Goal: Task Accomplishment & Management: Complete application form

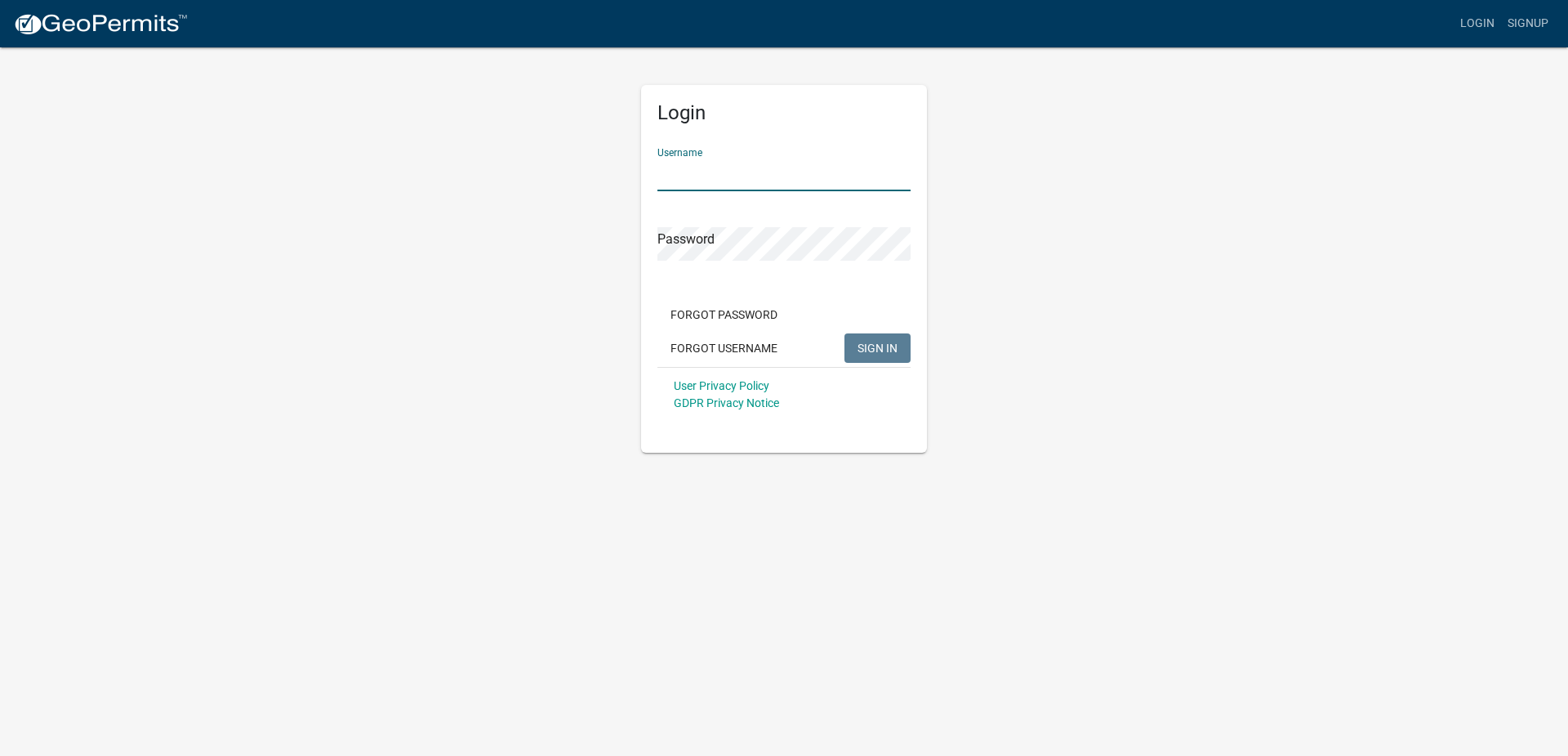
click at [694, 179] on input "Username" at bounding box center [784, 174] width 254 height 33
type input "daughertyelectric"
click at [903, 347] on button "SIGN IN" at bounding box center [877, 348] width 66 height 29
click at [867, 348] on span "SIGN IN" at bounding box center [877, 347] width 40 height 13
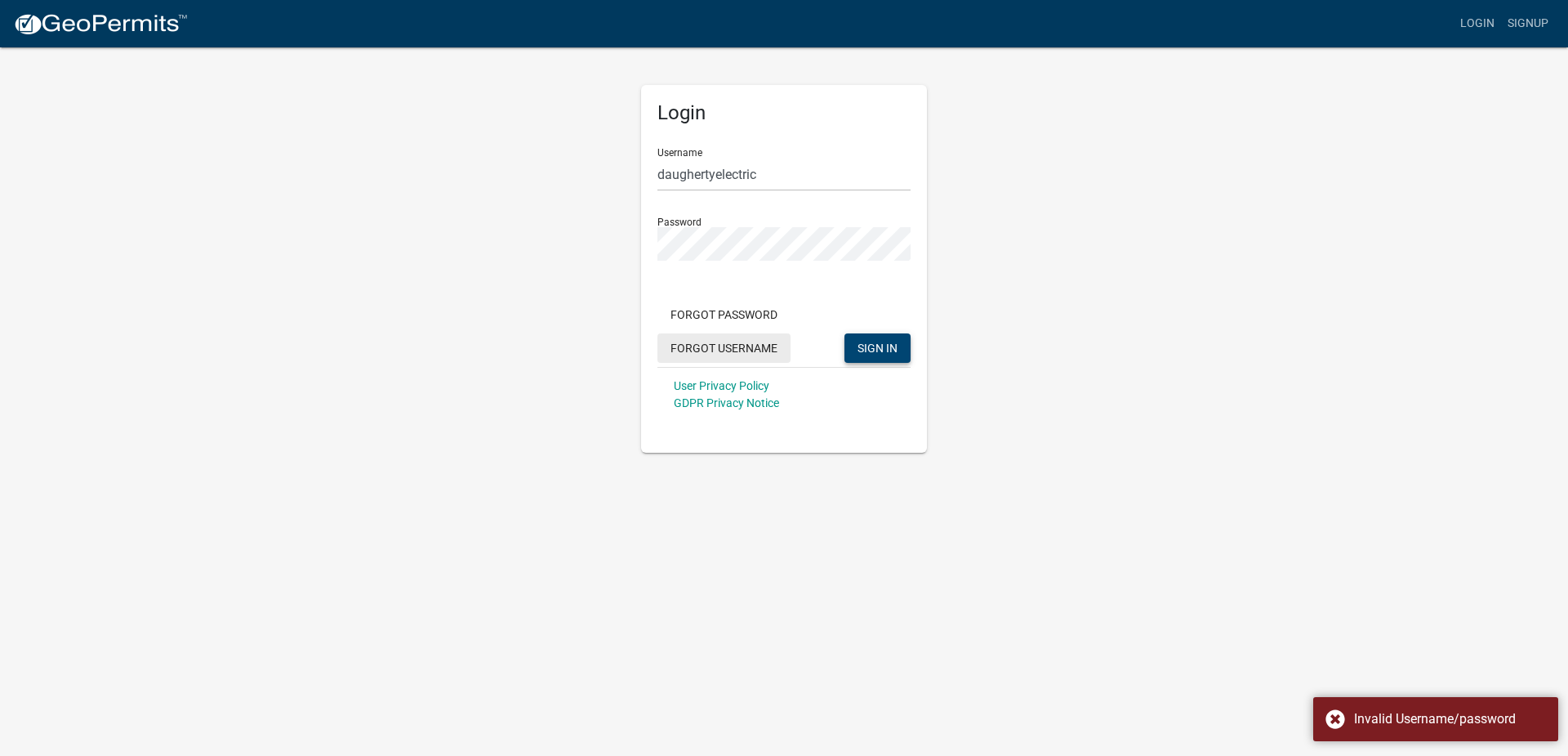
click at [764, 346] on button "Forgot Username" at bounding box center [724, 348] width 133 height 29
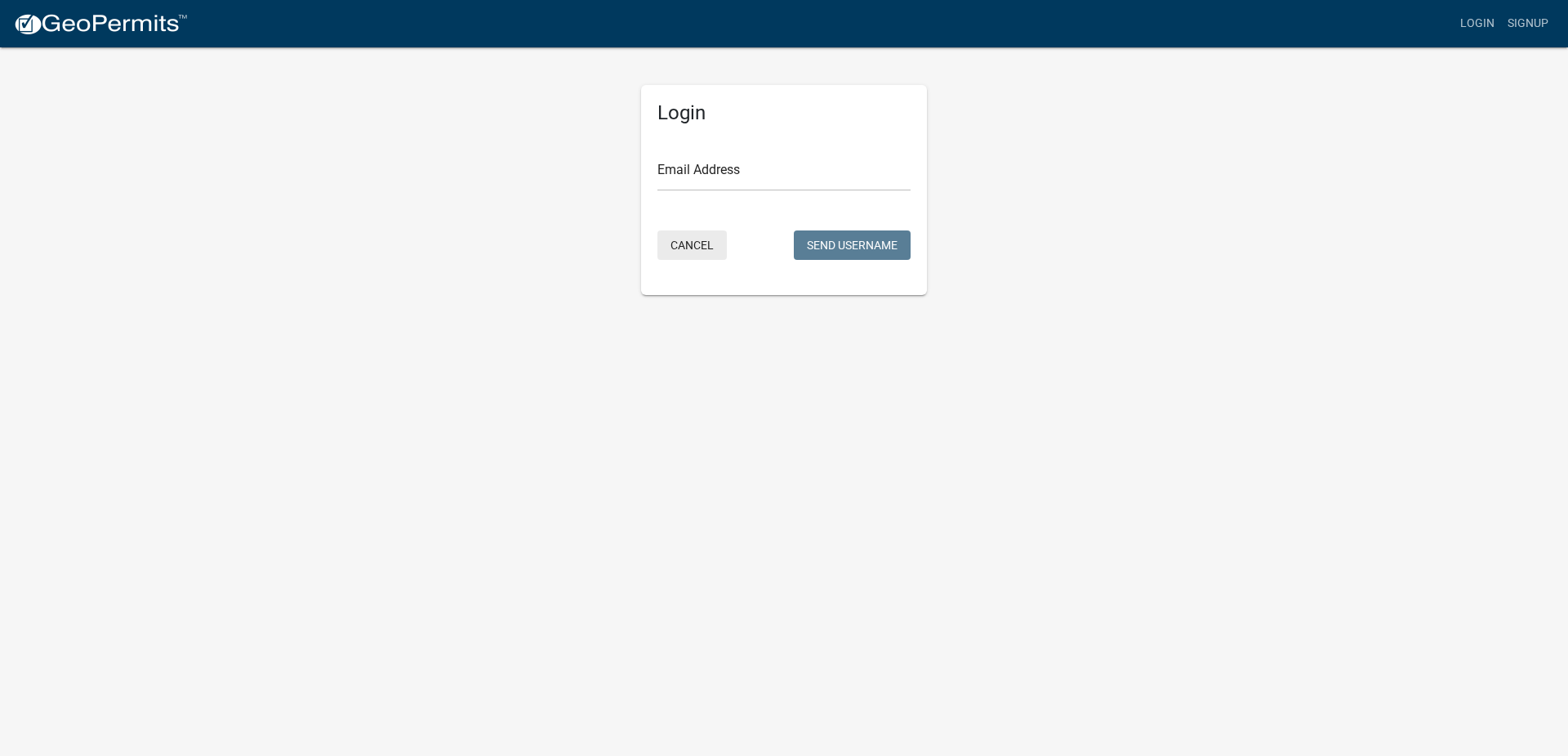
click at [693, 241] on button "Cancel" at bounding box center [692, 245] width 69 height 29
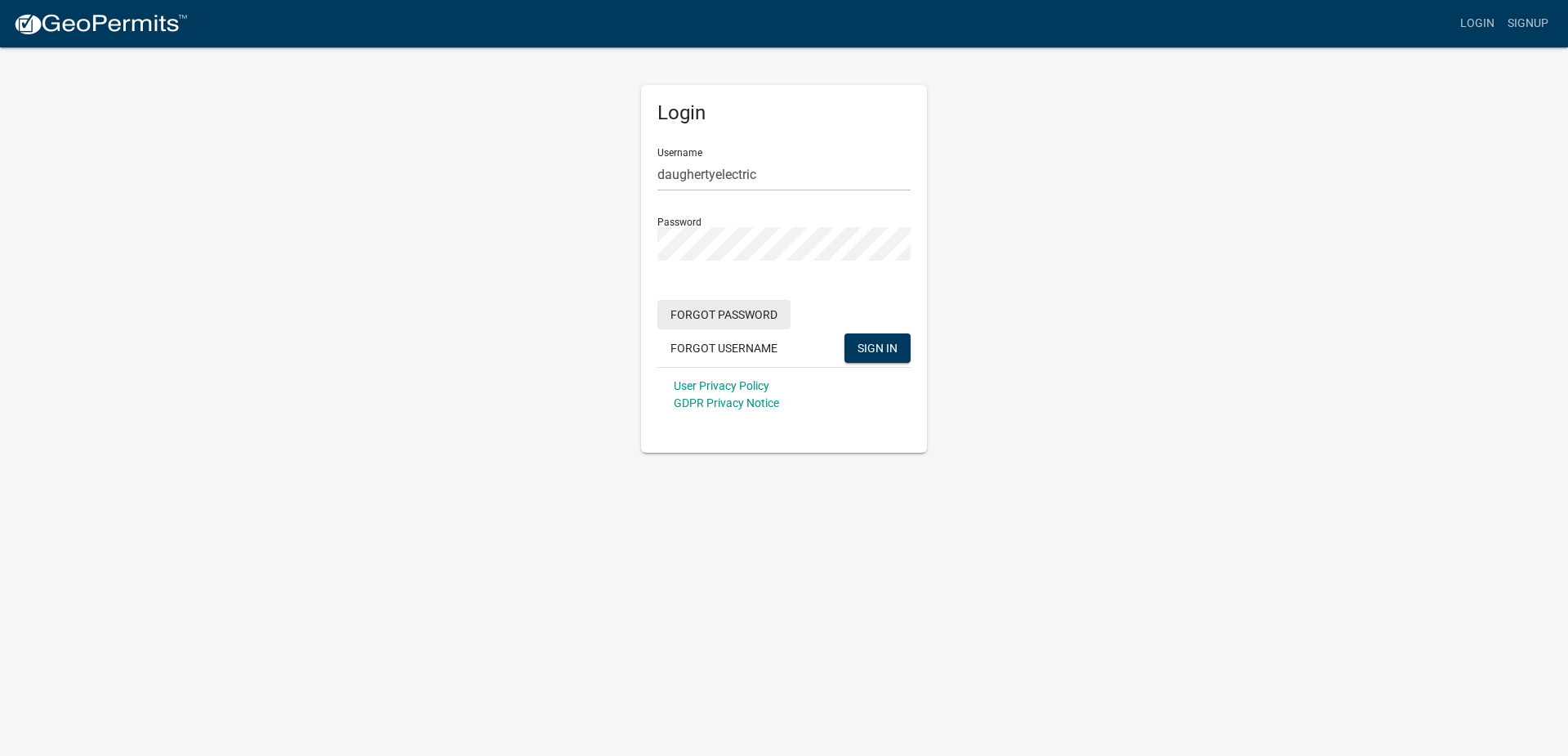
click at [717, 314] on button "Forgot Password" at bounding box center [724, 315] width 133 height 29
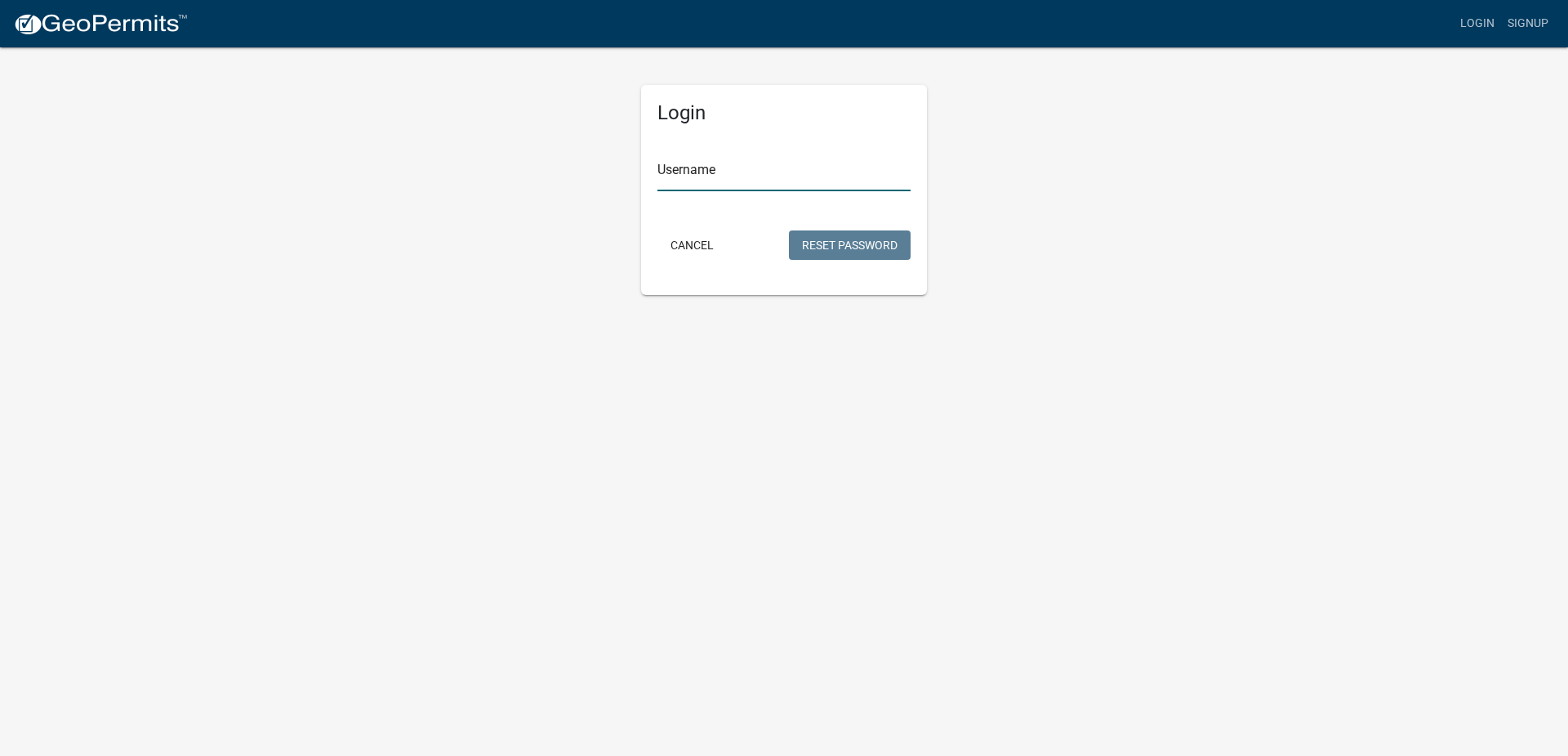
click at [742, 166] on input "Username" at bounding box center [784, 174] width 254 height 33
click at [623, 223] on div "Login Username daughertyelectric Cancel Reset Password" at bounding box center [784, 170] width 931 height 249
click at [778, 171] on input "daughertyelectric" at bounding box center [784, 174] width 254 height 33
click at [809, 239] on button "Reset Password" at bounding box center [849, 245] width 121 height 29
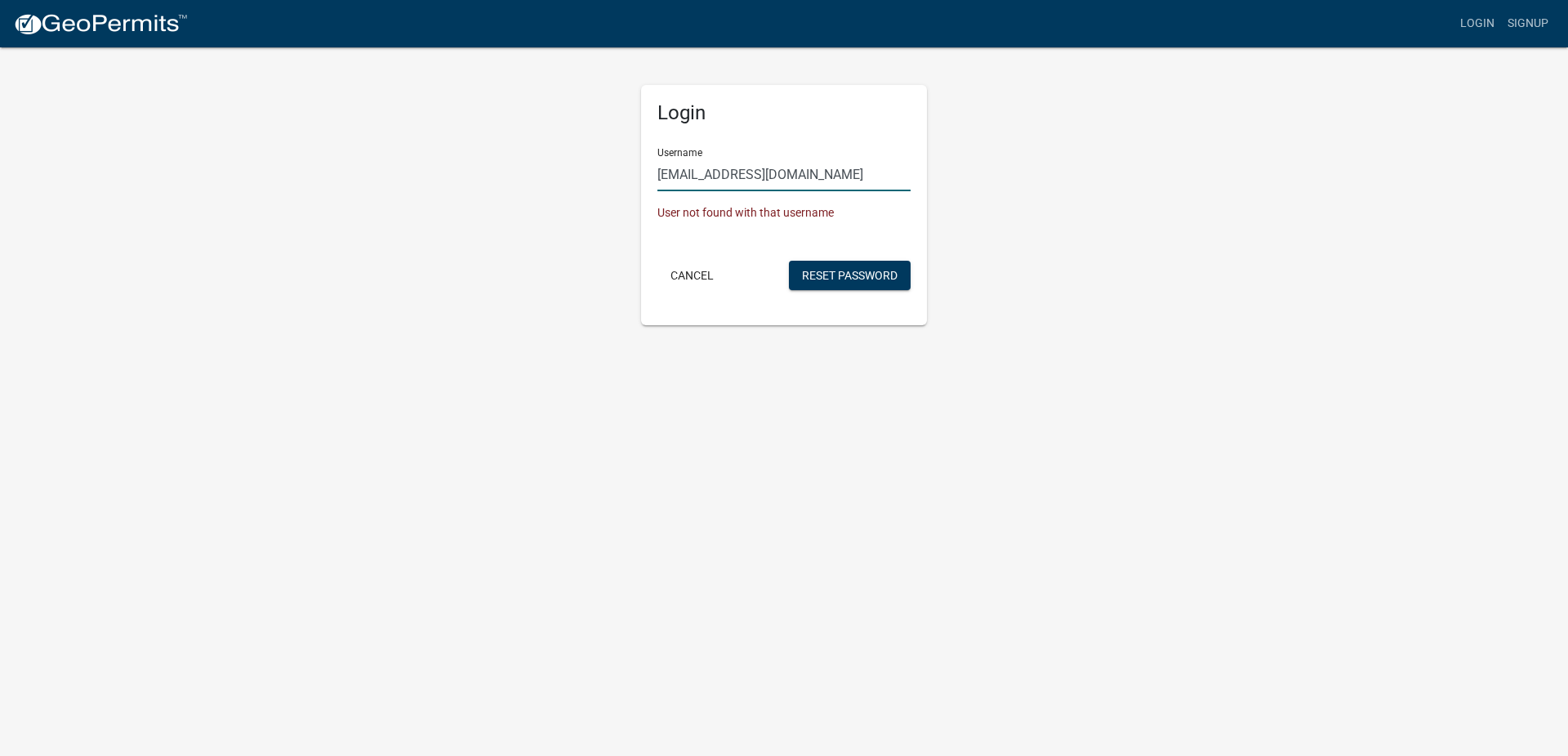
click at [853, 169] on input "daughertyelectric@gmail.com" at bounding box center [784, 174] width 254 height 33
type input "daughertyelectric"
click at [638, 238] on div "Login Username daughertyelectric User not found with that username Cancel Reset…" at bounding box center [783, 185] width 310 height 279
click at [840, 278] on button "Reset Password" at bounding box center [849, 275] width 121 height 29
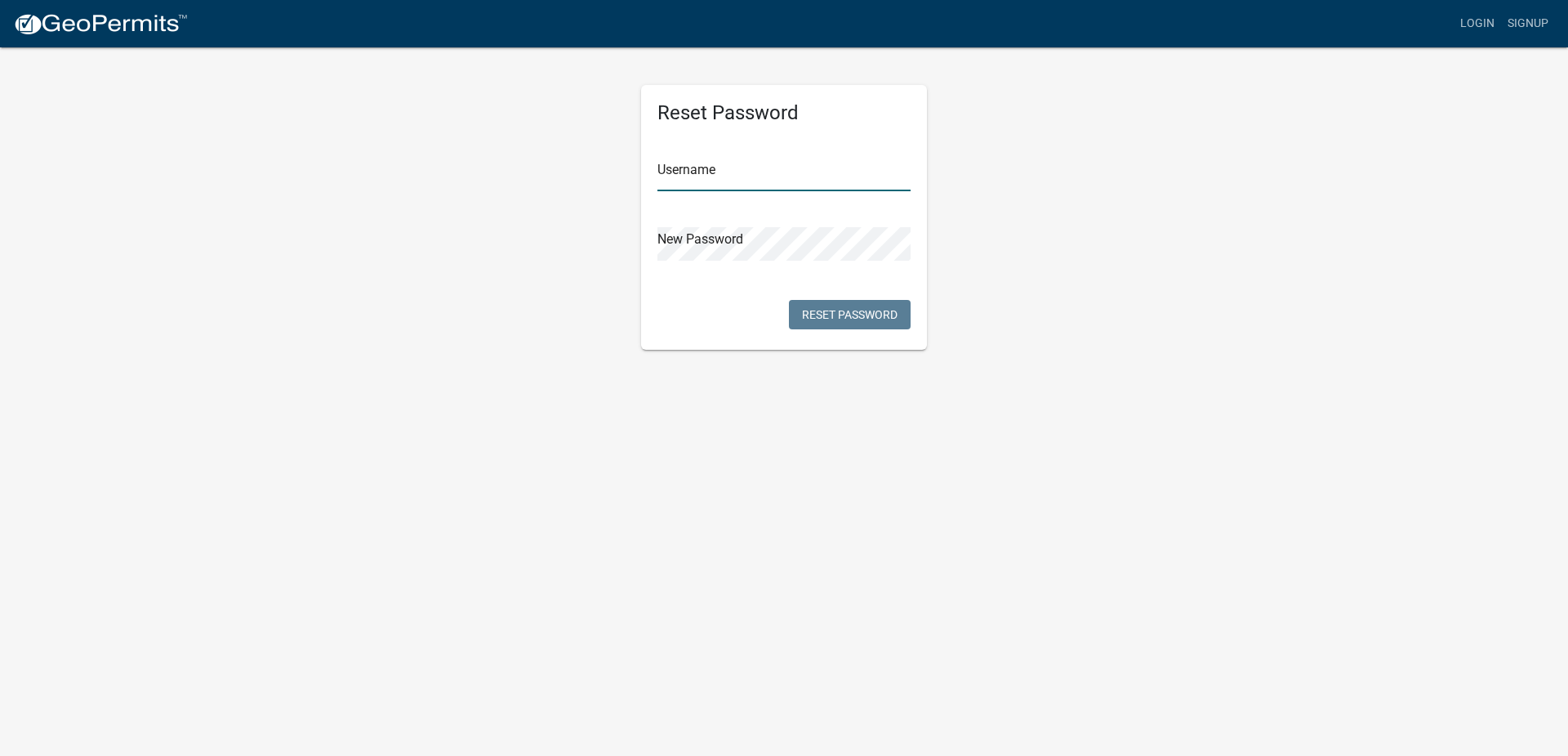
click at [710, 164] on input "text" at bounding box center [784, 174] width 254 height 33
type input "daughertyelectric"
click at [862, 313] on button "Reset Password" at bounding box center [849, 315] width 121 height 29
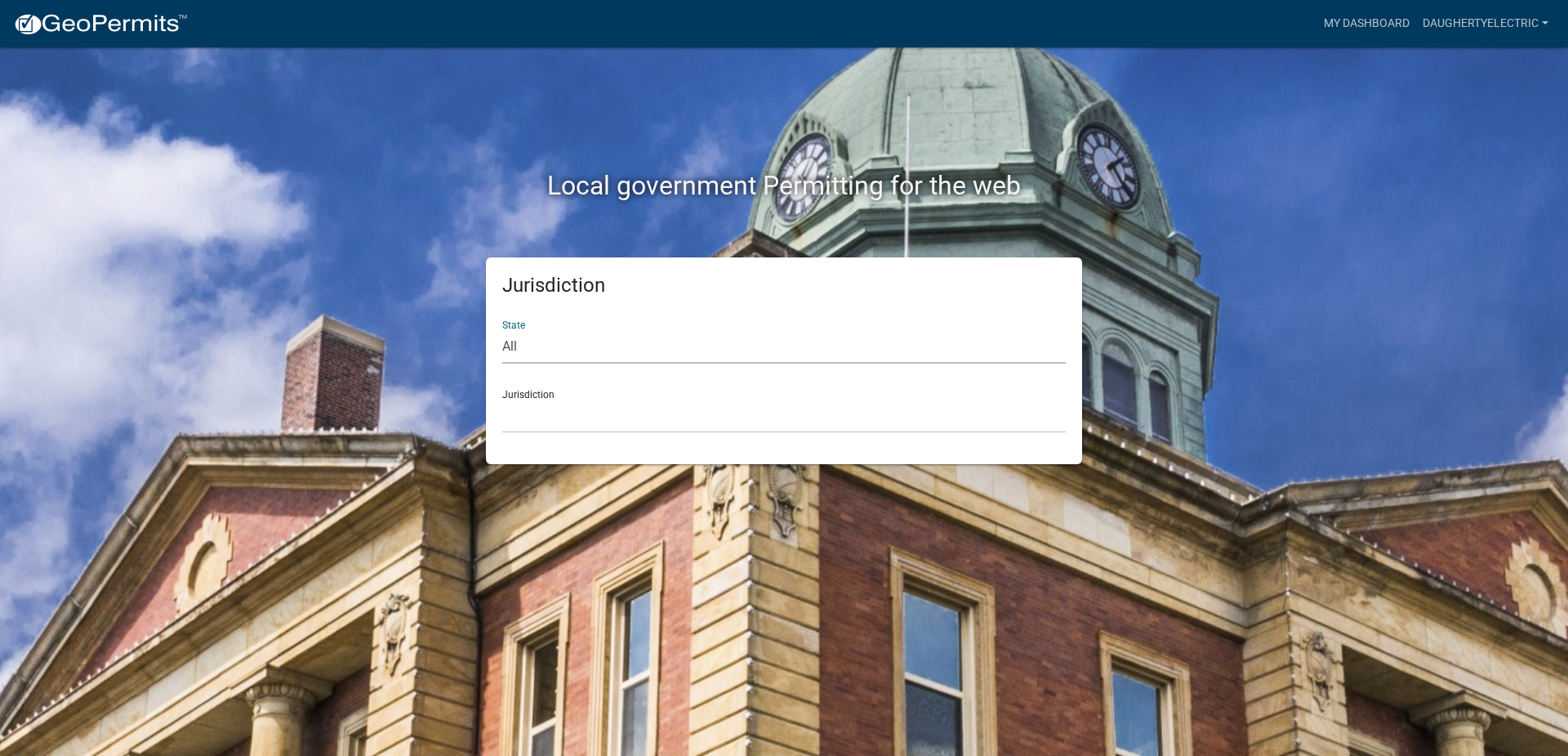
click at [562, 348] on select "All [US_STATE] [US_STATE] [US_STATE] [US_STATE] [US_STATE] [US_STATE] [US_STATE…" at bounding box center [784, 347] width 563 height 33
select select "[US_STATE]"
click at [502, 330] on select "All [US_STATE] [US_STATE] [US_STATE] [US_STATE] [US_STATE] [US_STATE] [US_STATE…" at bounding box center [784, 347] width 563 height 33
click at [551, 416] on select "City of [GEOGRAPHIC_DATA], [US_STATE] City of [GEOGRAPHIC_DATA], [US_STATE] Cit…" at bounding box center [784, 416] width 563 height 33
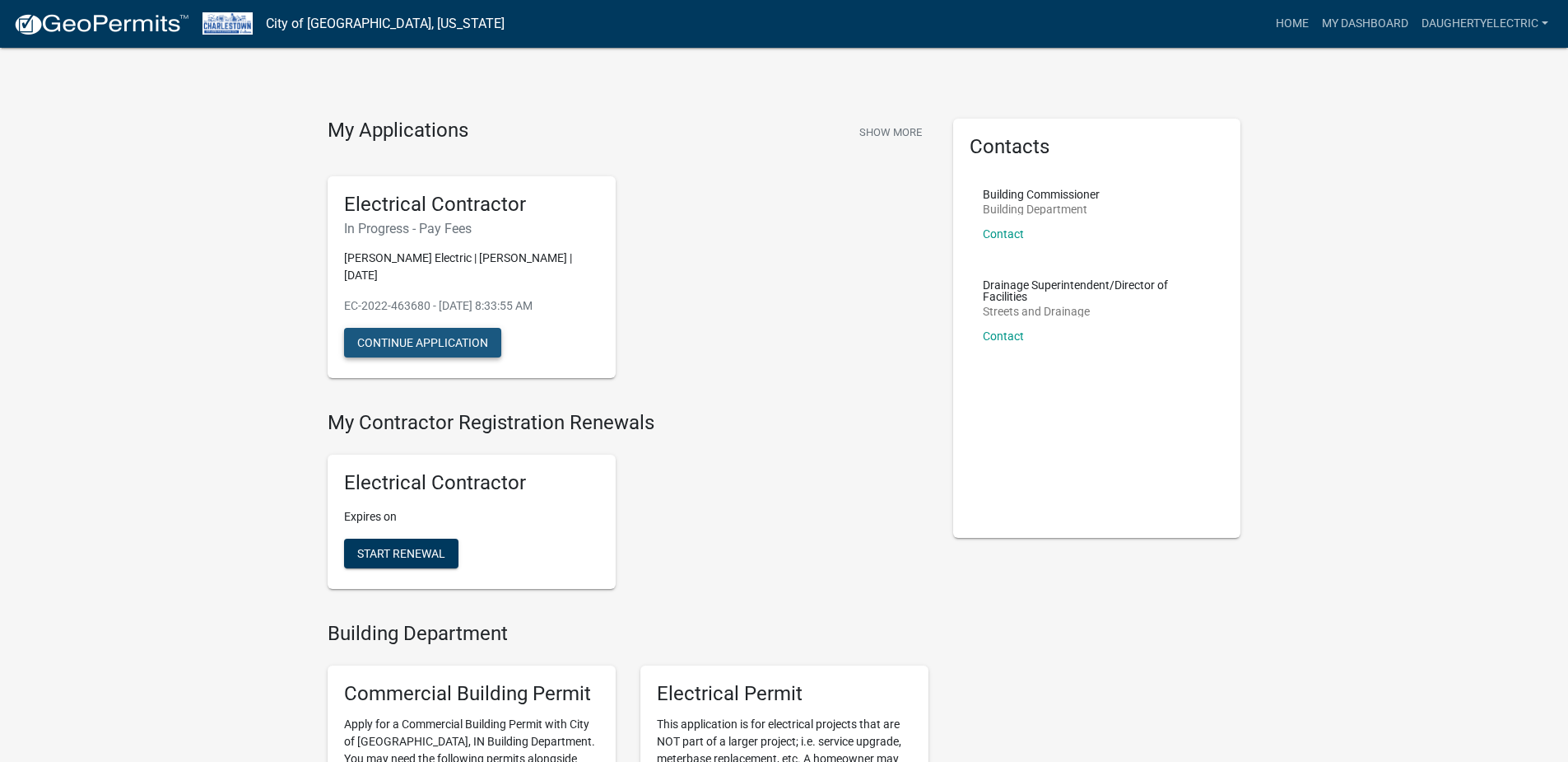
click at [401, 338] on button "Continue Application" at bounding box center [422, 343] width 158 height 29
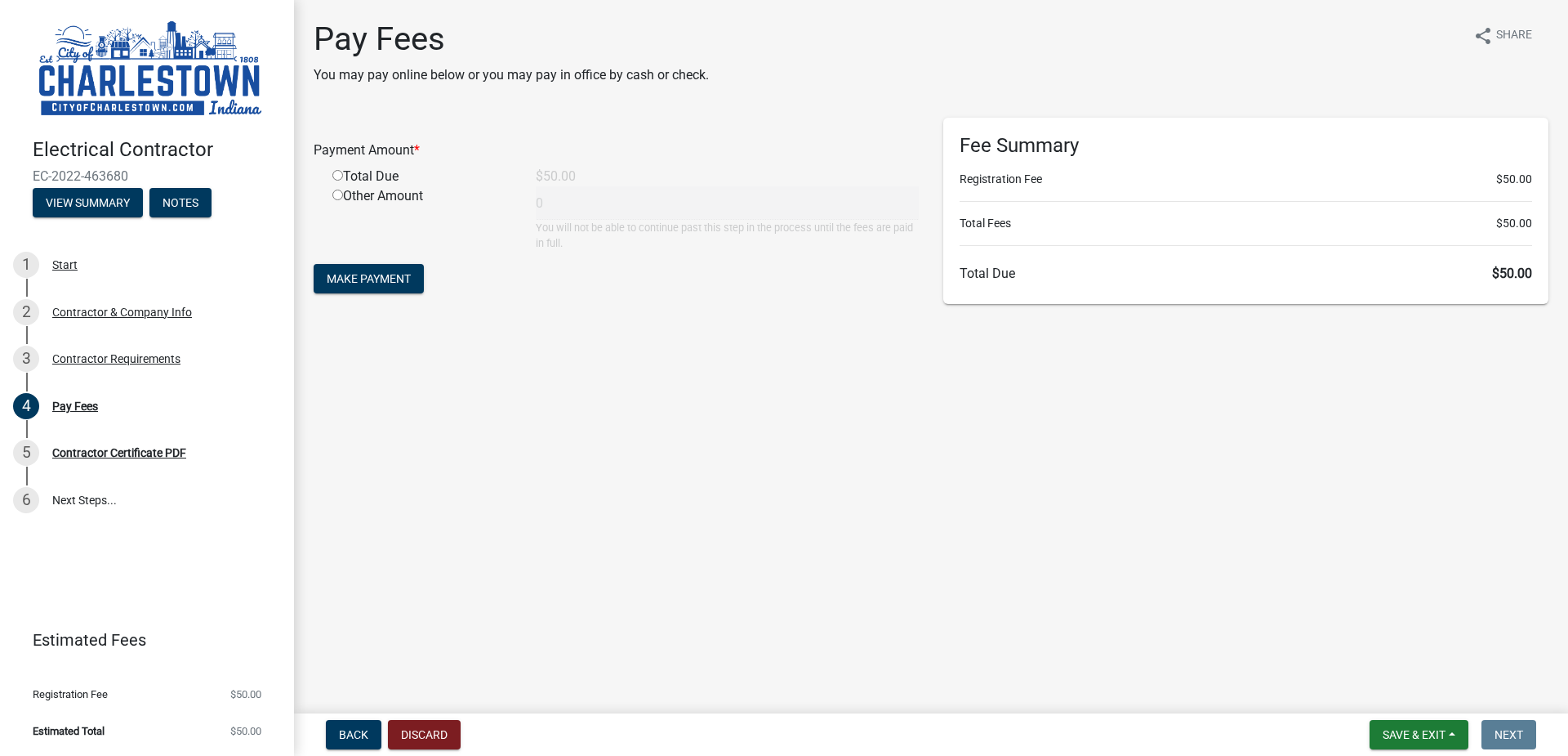
click at [336, 174] on input "radio" at bounding box center [337, 175] width 11 height 11
radio input "true"
type input "50"
click at [371, 272] on span "Make Payment" at bounding box center [368, 278] width 85 height 13
